Goal: Navigation & Orientation: Find specific page/section

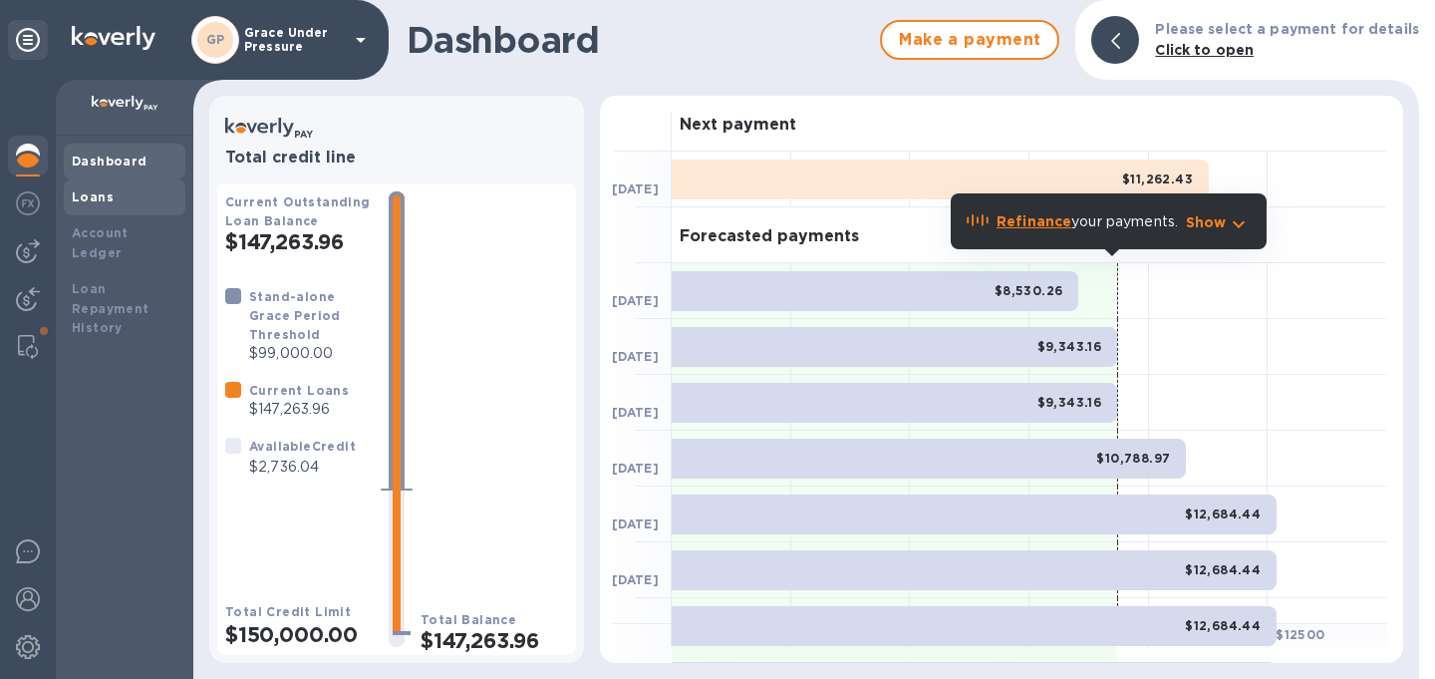
click at [87, 197] on b "Loans" at bounding box center [93, 196] width 42 height 15
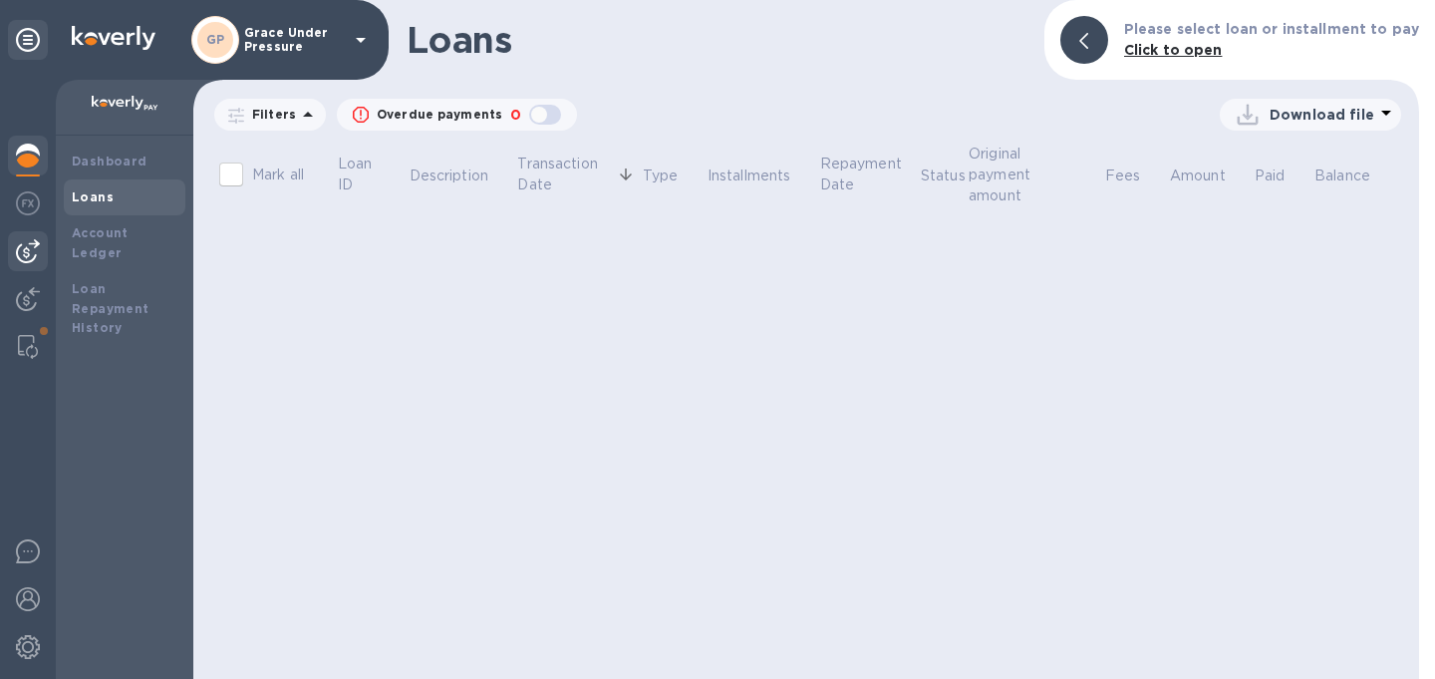
click at [24, 247] on img at bounding box center [28, 251] width 24 height 24
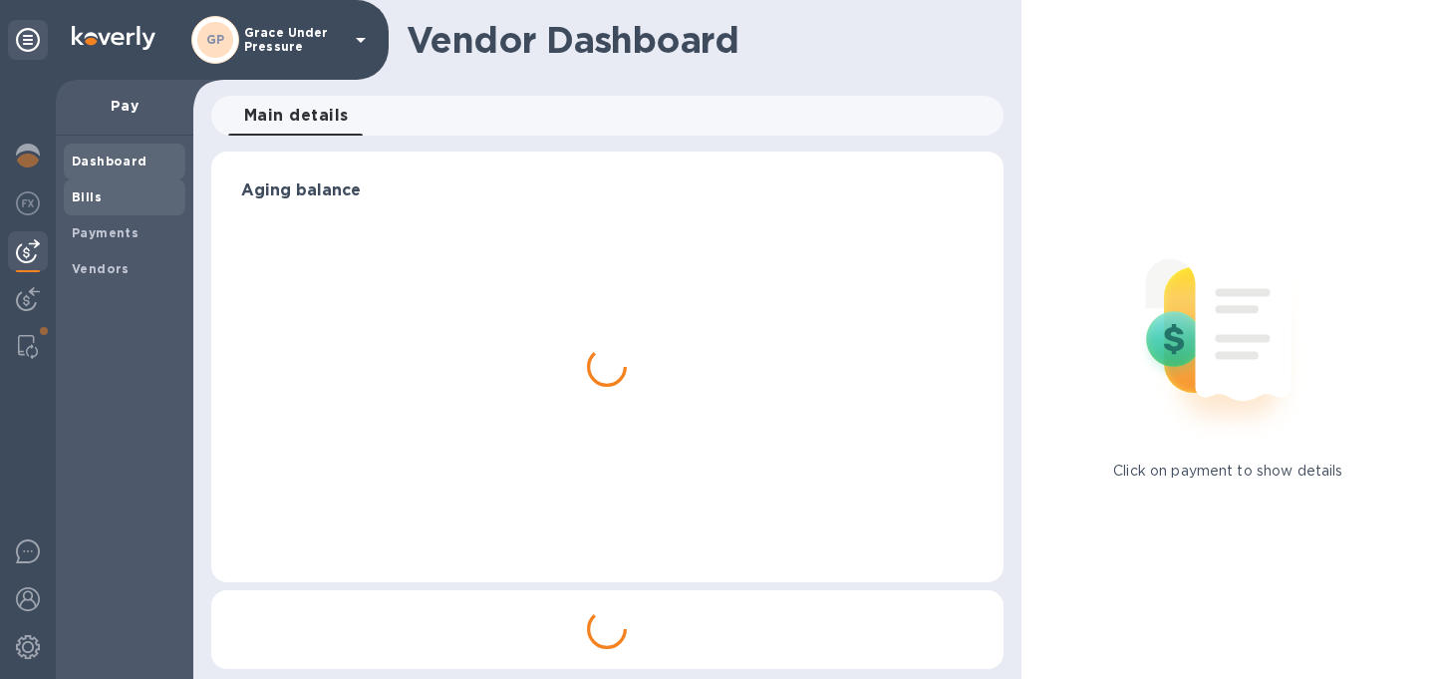
click at [81, 200] on b "Bills" at bounding box center [87, 196] width 30 height 15
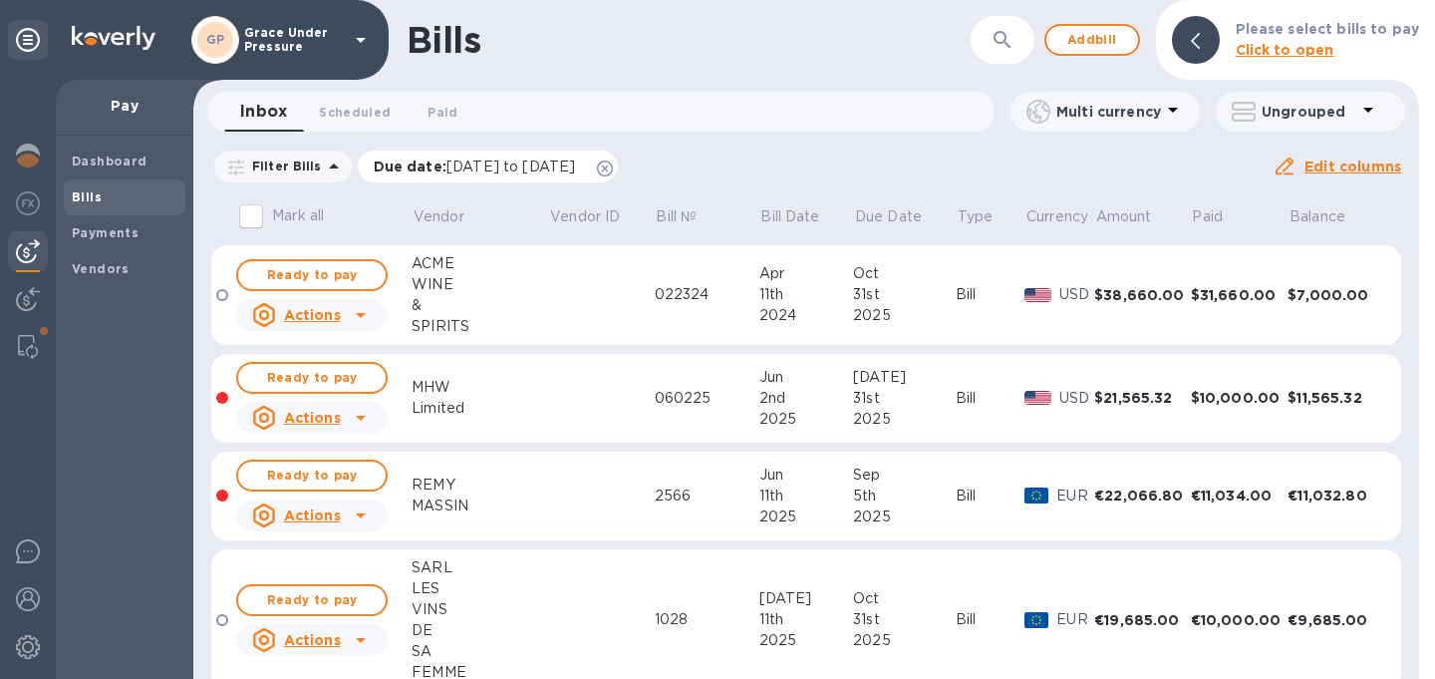
click at [613, 171] on icon at bounding box center [605, 168] width 16 height 16
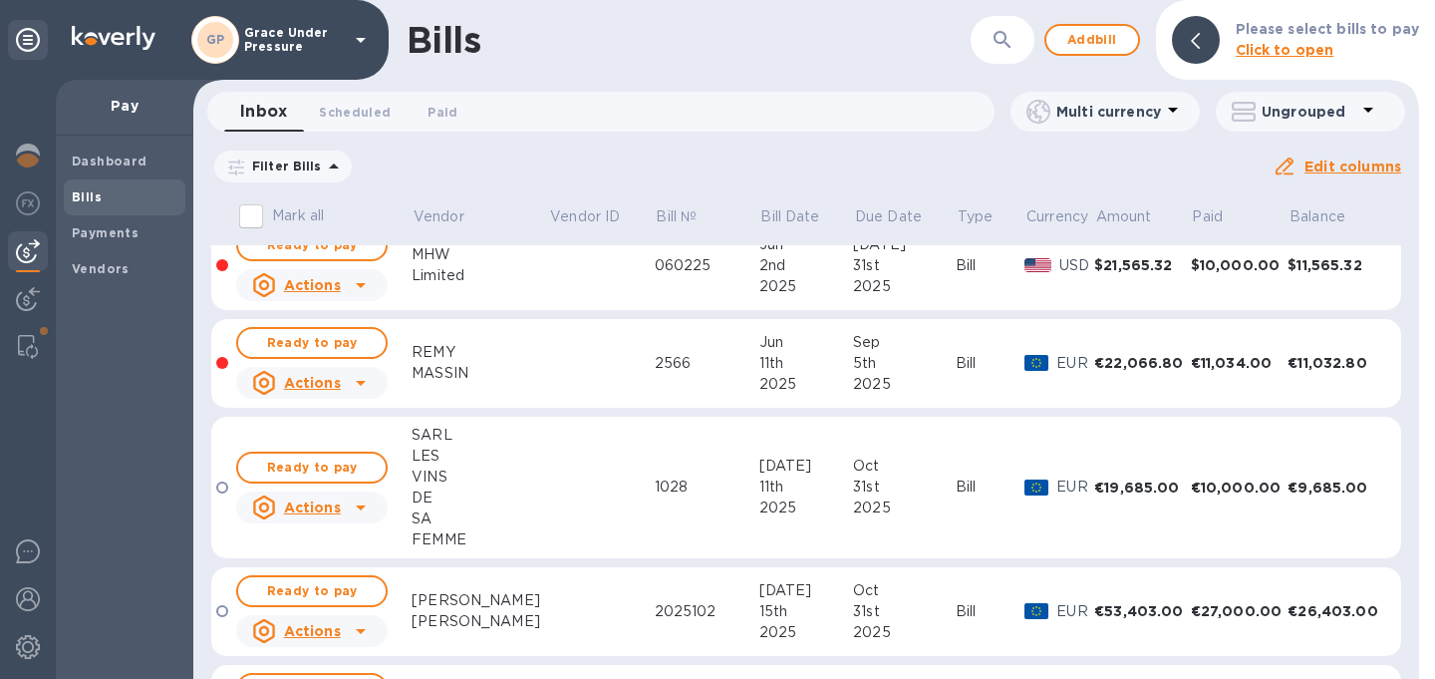
scroll to position [229, 0]
click at [75, 155] on b "Dashboard" at bounding box center [110, 160] width 76 height 15
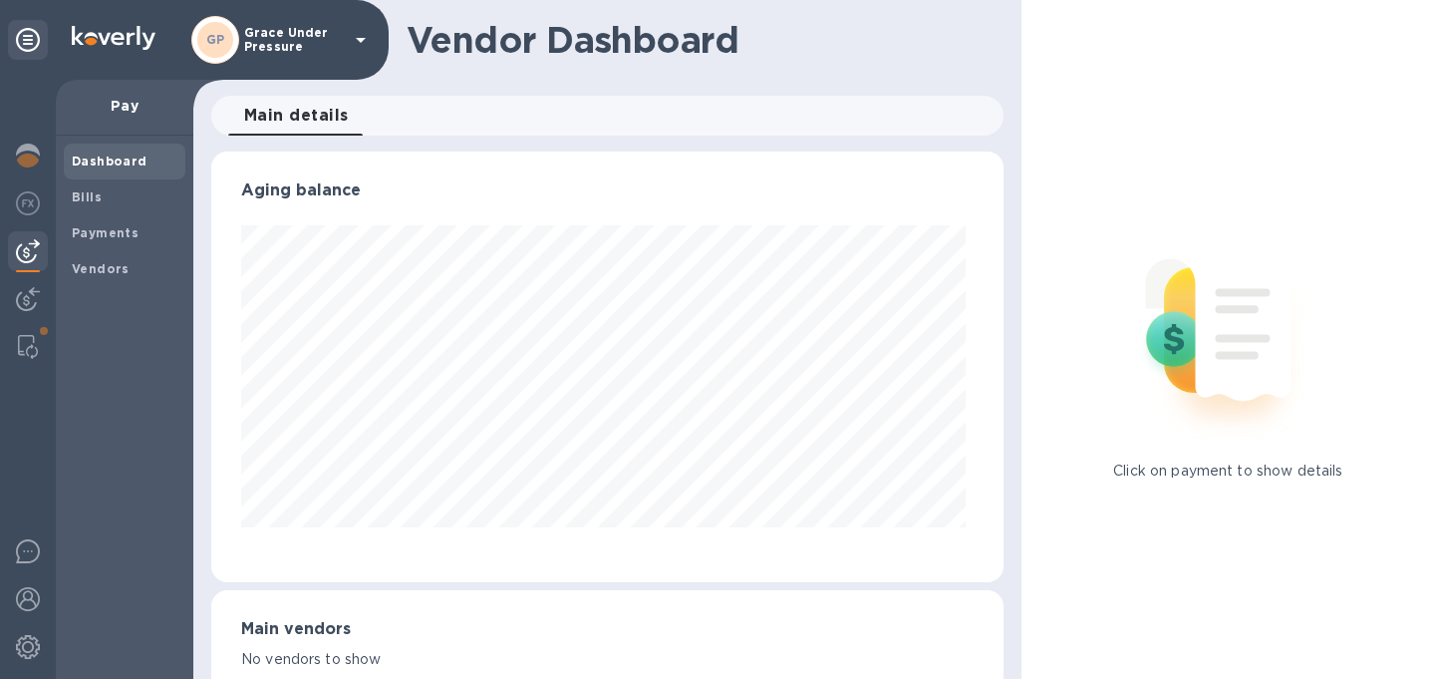
scroll to position [431, 784]
click at [22, 153] on img at bounding box center [28, 156] width 24 height 24
